Goal: Task Accomplishment & Management: Manage account settings

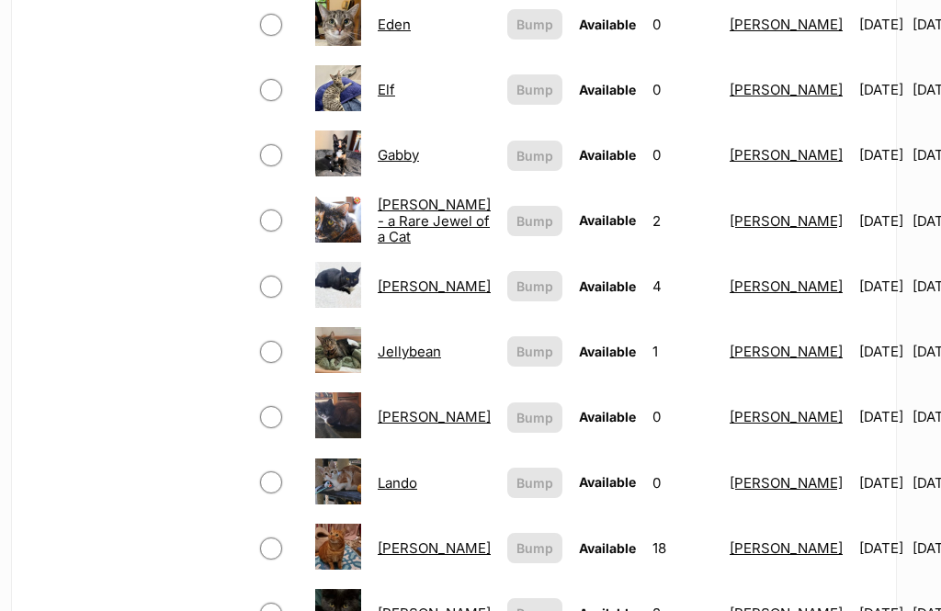
scroll to position [974, 17]
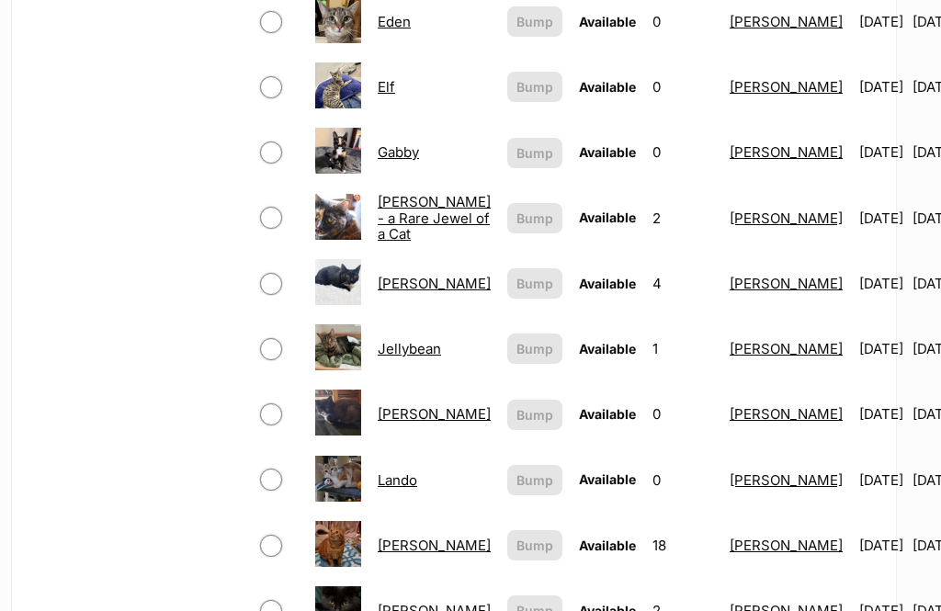
click at [381, 414] on link "Joni" at bounding box center [434, 413] width 113 height 17
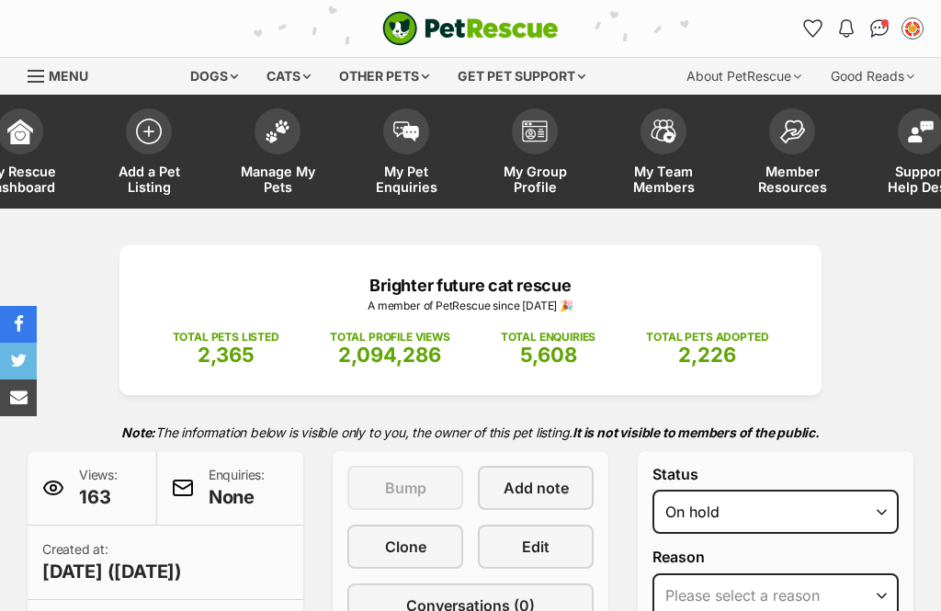
select select "on_hold"
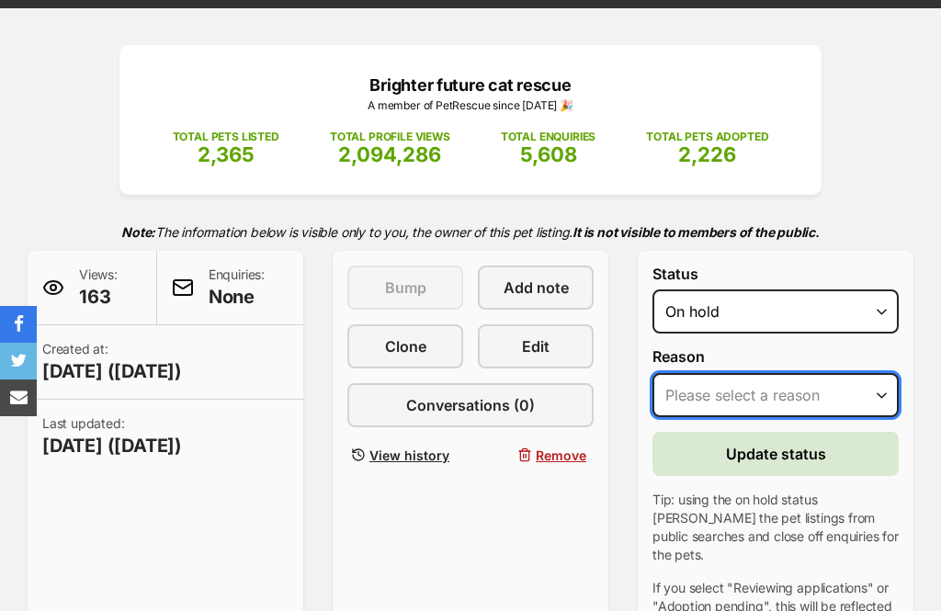
click at [824, 394] on select "Please select a reason Medical reasons Reviewing applications Adoption pending …" at bounding box center [776, 395] width 246 height 44
select select "adoption_pending"
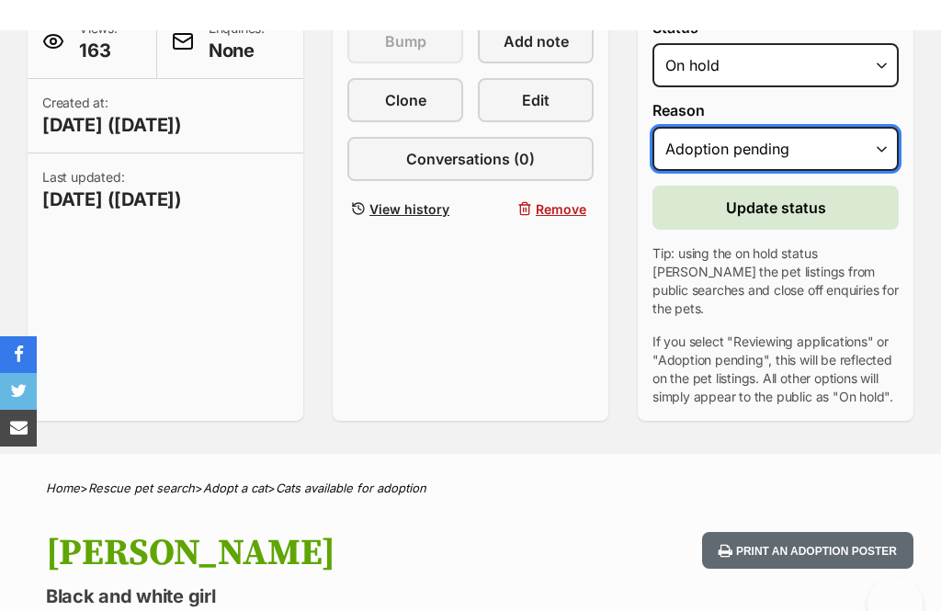
scroll to position [339, 0]
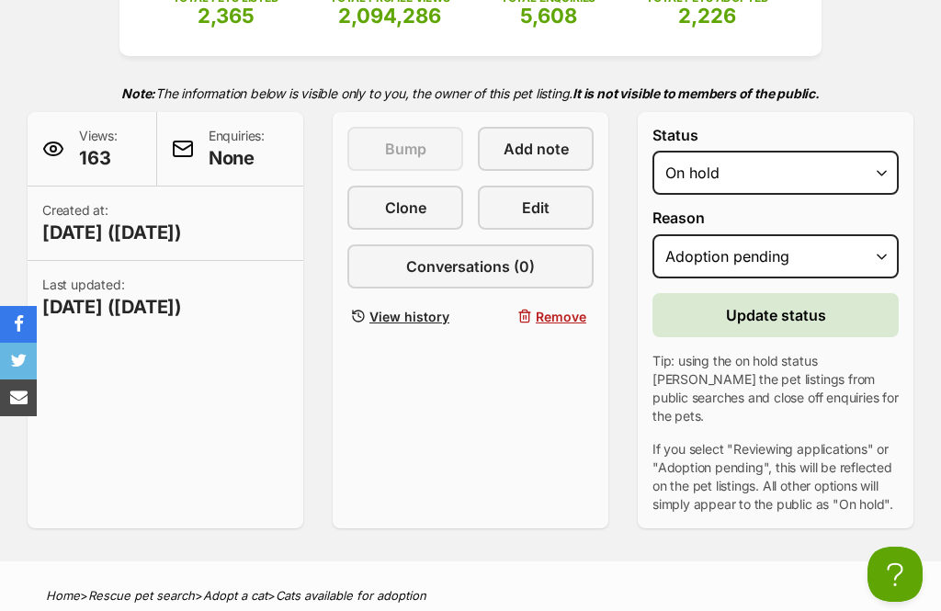
click at [858, 305] on button "Update status" at bounding box center [776, 315] width 246 height 44
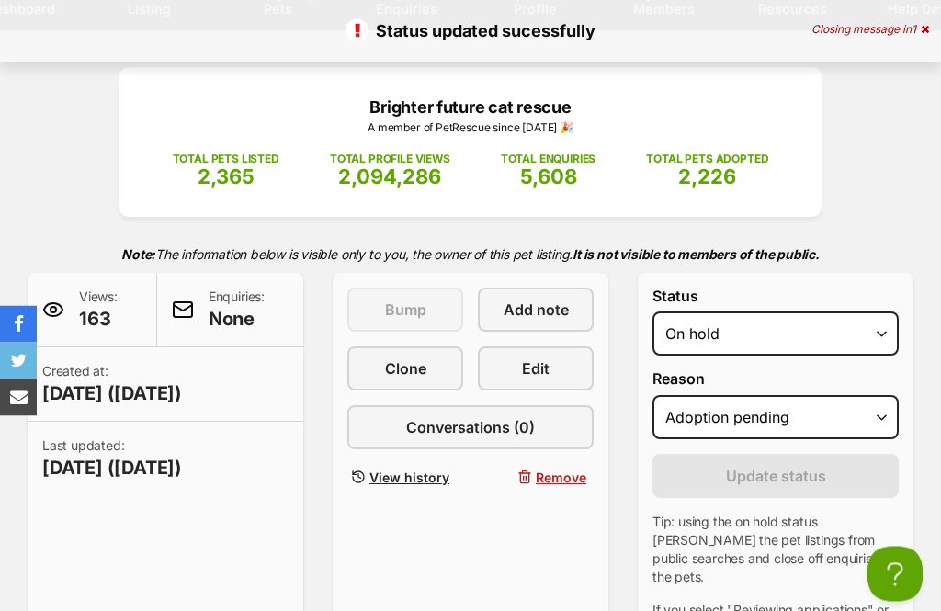
scroll to position [0, 0]
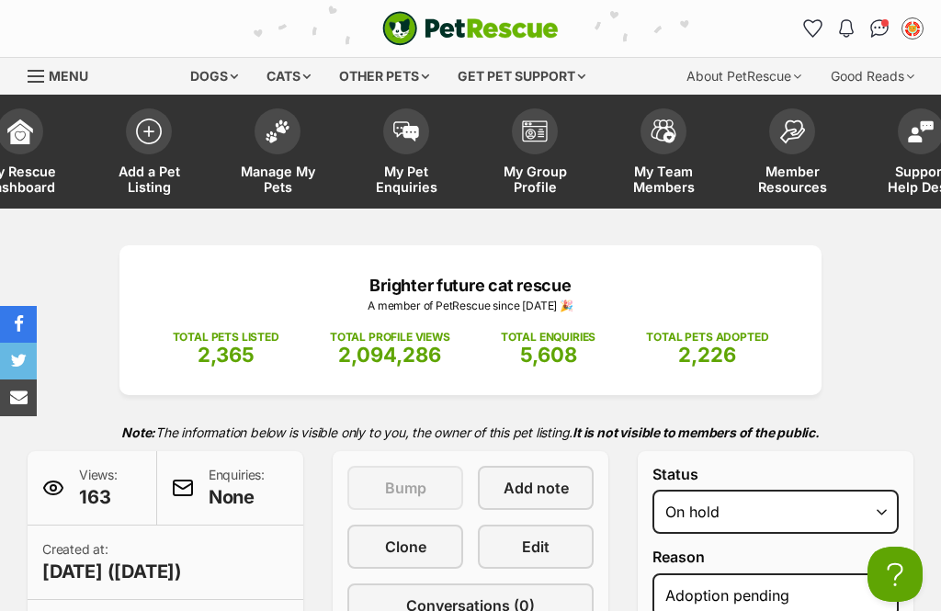
click at [266, 139] on img at bounding box center [278, 132] width 26 height 24
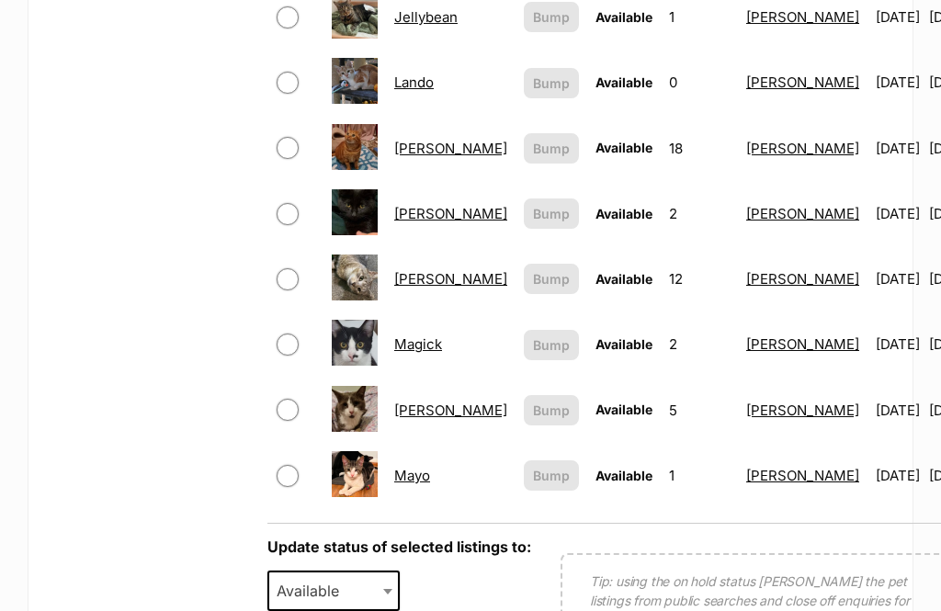
scroll to position [1340, 0]
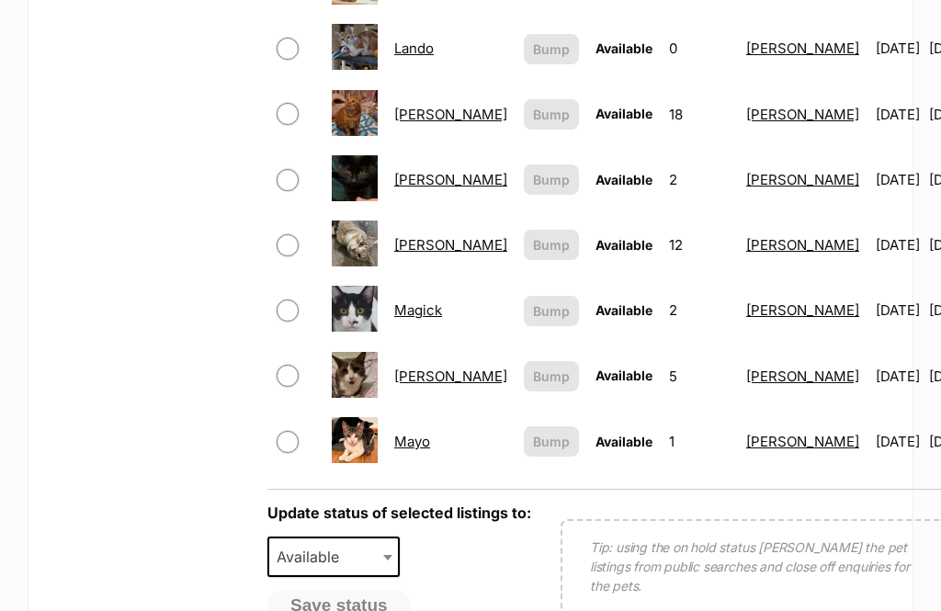
click at [404, 184] on link "[PERSON_NAME]" at bounding box center [450, 179] width 113 height 17
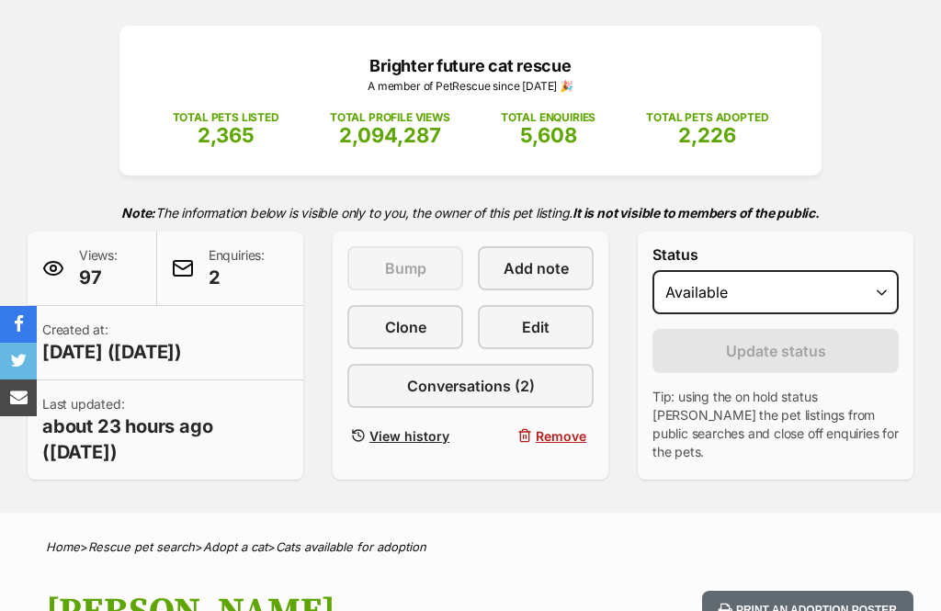
select select "on_hold"
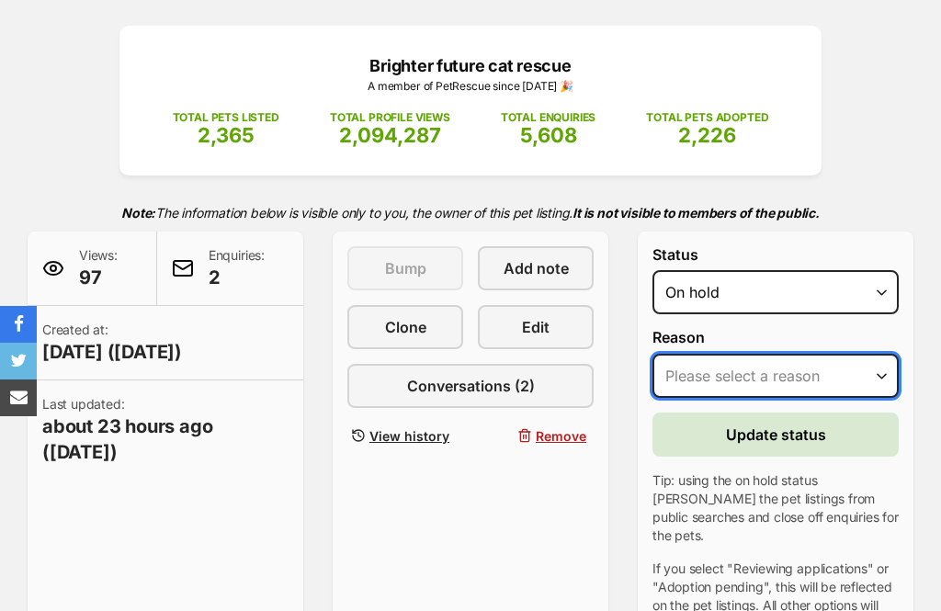
click at [820, 377] on select "Please select a reason Medical reasons Reviewing applications Adoption pending …" at bounding box center [776, 376] width 246 height 44
select select "adoption_pending"
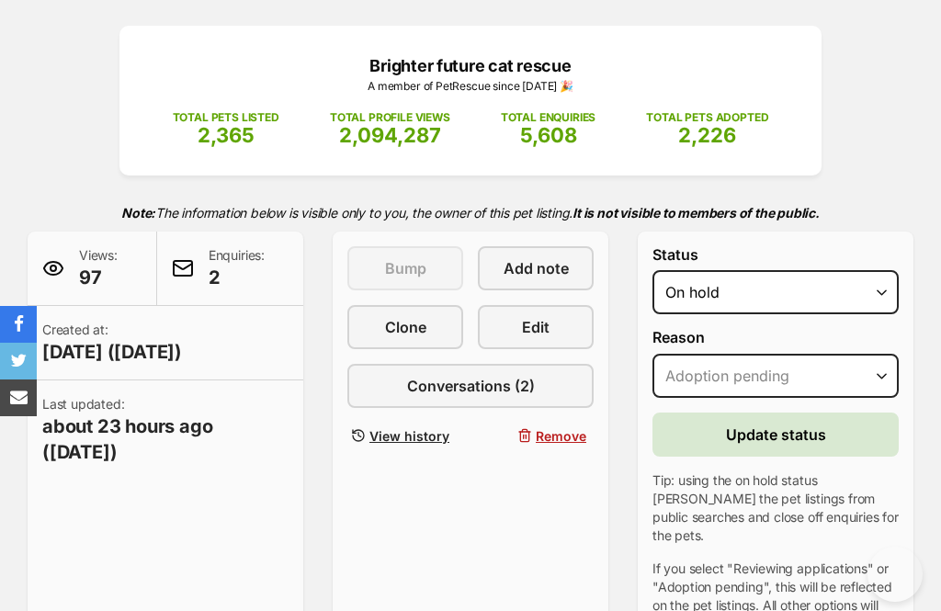
click at [855, 432] on button "Update status" at bounding box center [776, 435] width 246 height 44
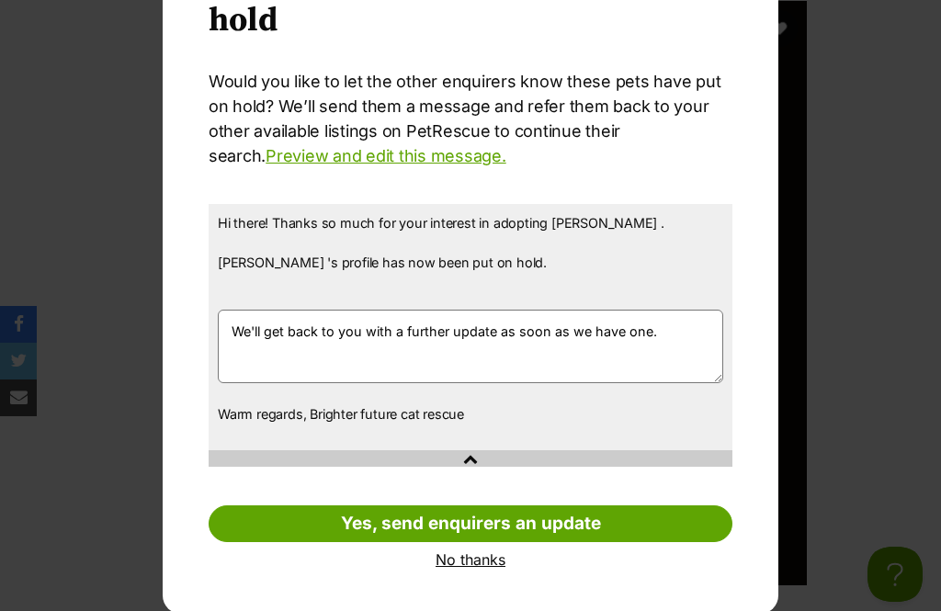
scroll to position [131, 0]
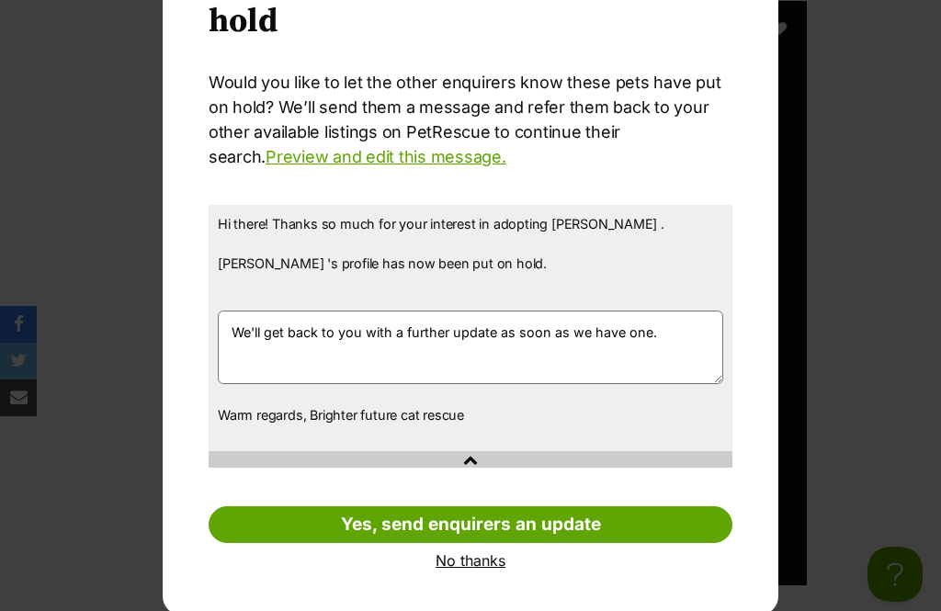
click at [466, 564] on link "No thanks" at bounding box center [471, 560] width 524 height 17
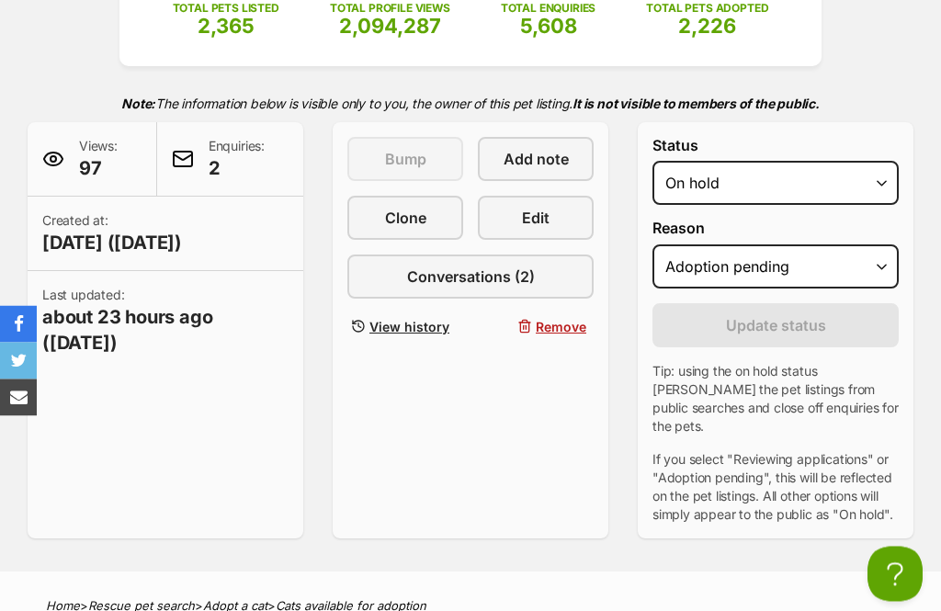
scroll to position [170, 0]
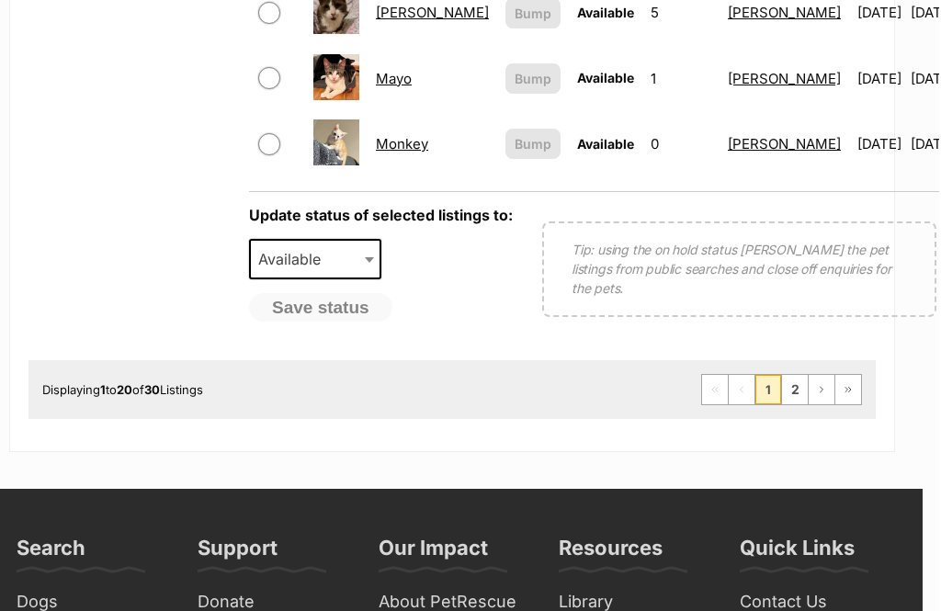
scroll to position [1659, 17]
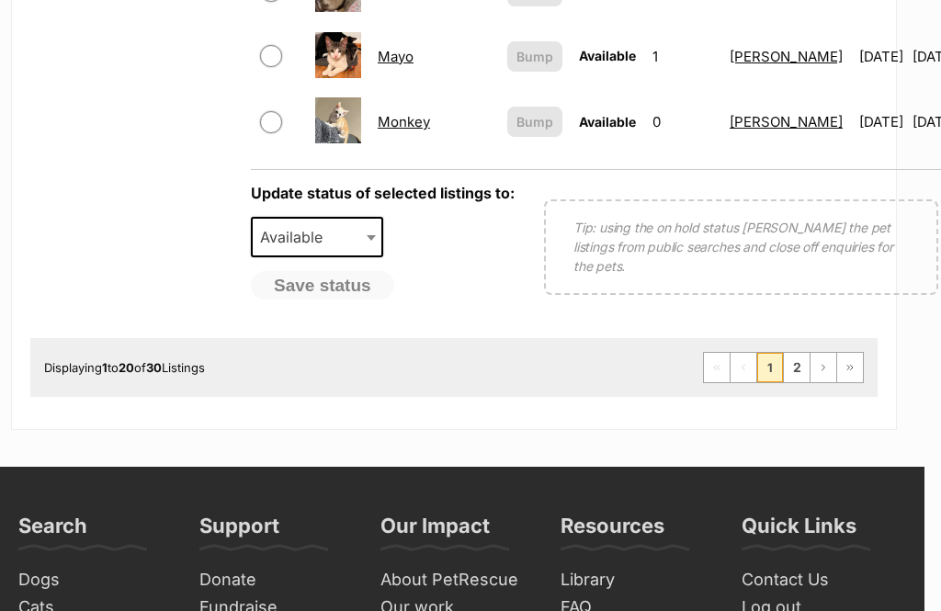
click at [797, 361] on link "2" at bounding box center [797, 368] width 26 height 29
